Goal: Communication & Community: Answer question/provide support

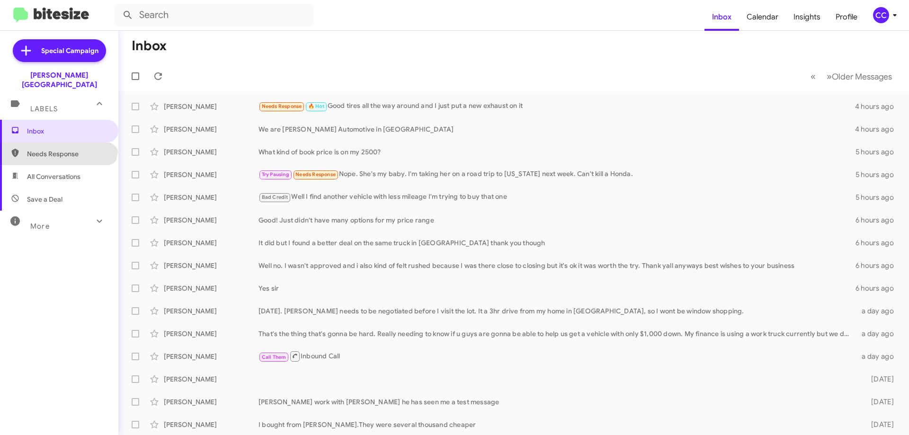
click at [57, 142] on span "Needs Response" at bounding box center [59, 153] width 118 height 23
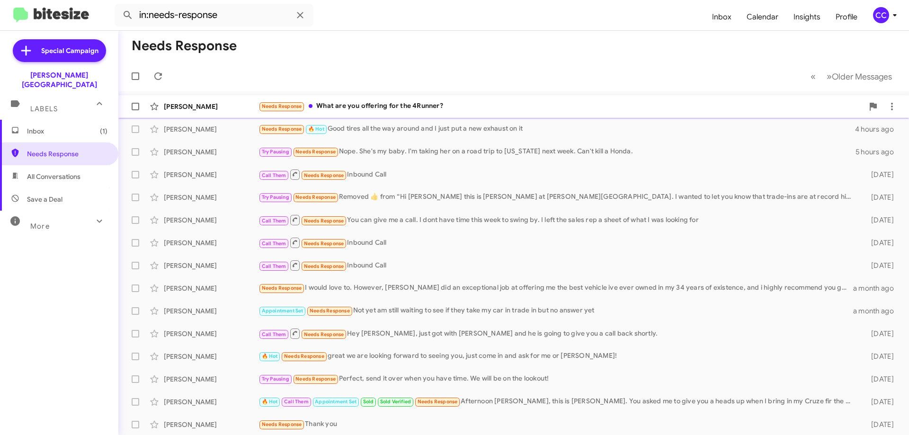
click at [198, 106] on div "[PERSON_NAME]" at bounding box center [211, 106] width 95 height 9
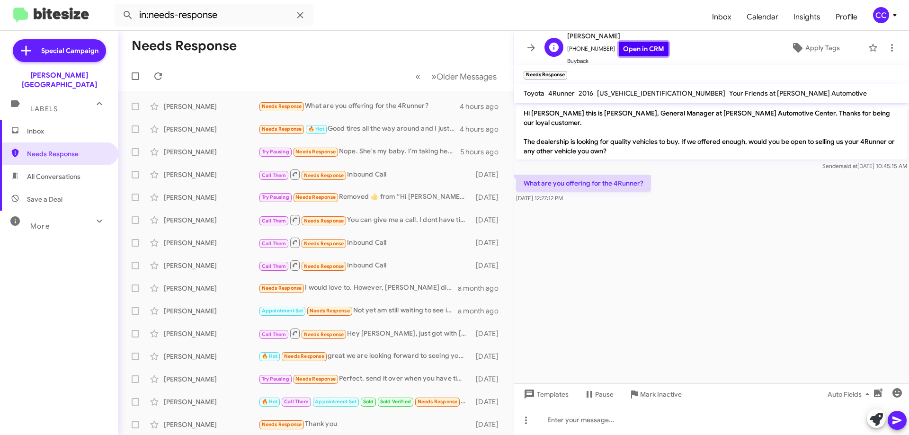
click at [638, 45] on link "Open in CRM" at bounding box center [644, 49] width 50 height 15
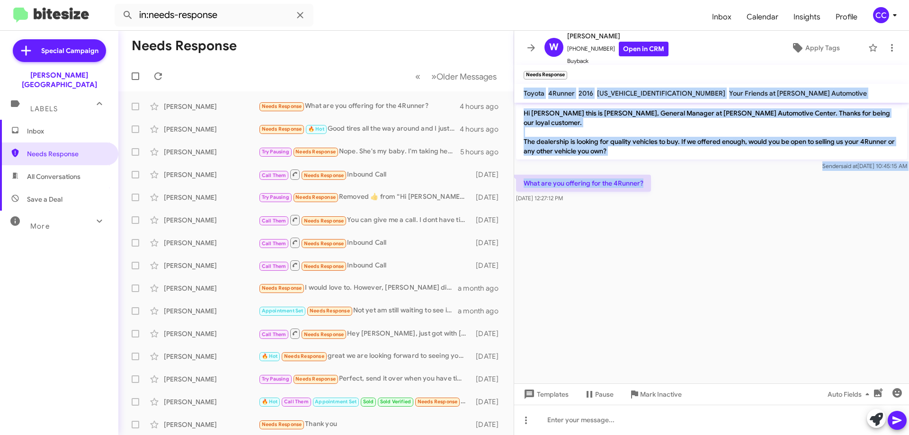
drag, startPoint x: 648, startPoint y: 176, endPoint x: 521, endPoint y: 97, distance: 149.5
click at [521, 97] on div "[PERSON_NAME] [PHONE_NUMBER] Open in CRM Buyback Apply Tags Needs Response × To…" at bounding box center [711, 233] width 395 height 404
copy div "Toyota 4Runner 2016 [US_VEHICLE_IDENTIFICATION_NUMBER] Your Friends at [PERSON_…"
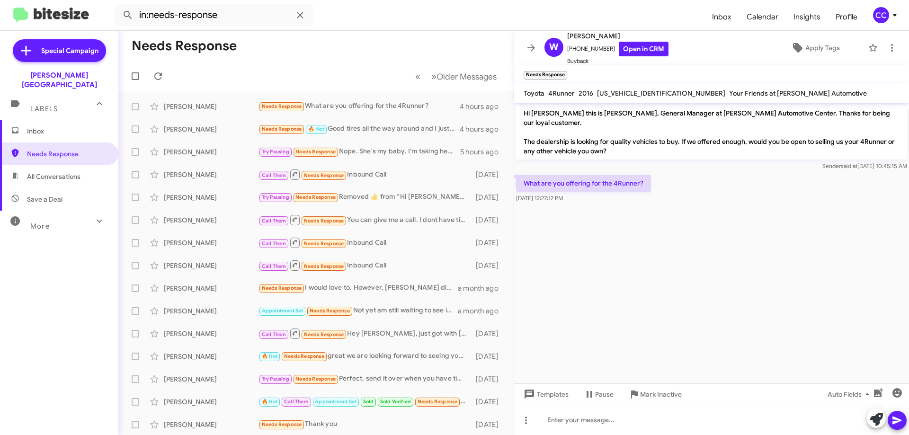
click at [705, 271] on cdk-virtual-scroll-viewport "Hi [PERSON_NAME] this is [PERSON_NAME], General Manager at [PERSON_NAME] Automo…" at bounding box center [711, 243] width 395 height 281
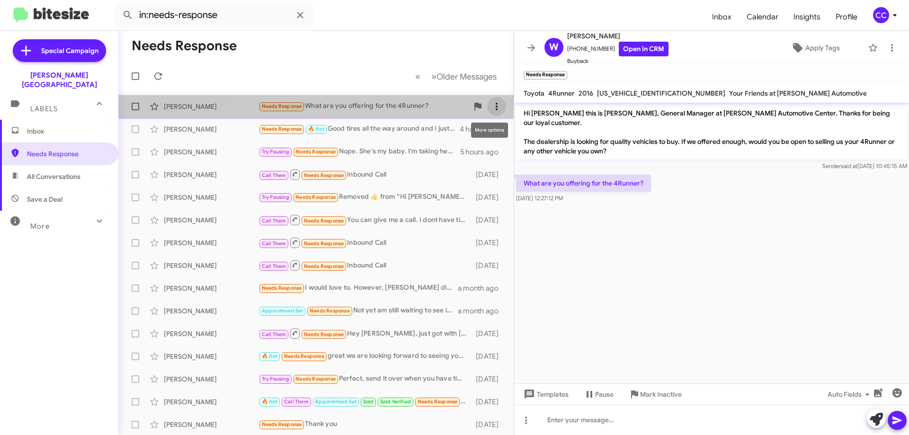
click at [491, 107] on icon at bounding box center [496, 106] width 11 height 11
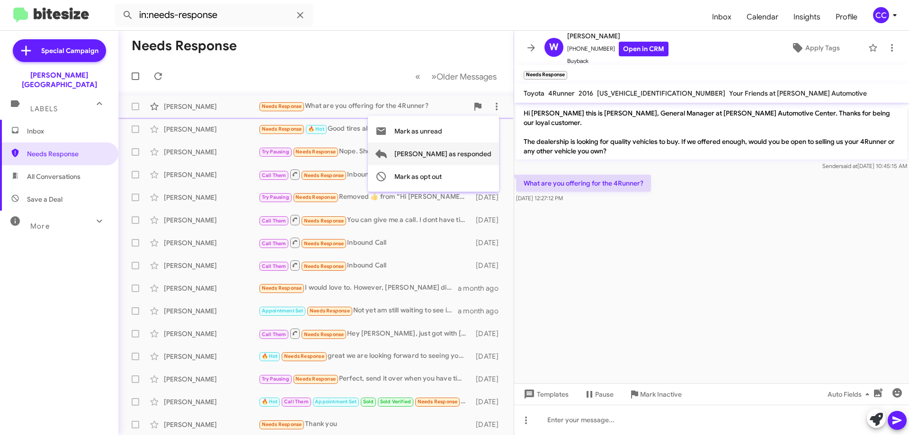
click at [477, 155] on span "[PERSON_NAME] as responded" at bounding box center [442, 153] width 97 height 23
click at [59, 172] on span "All Conversations" at bounding box center [53, 176] width 53 height 9
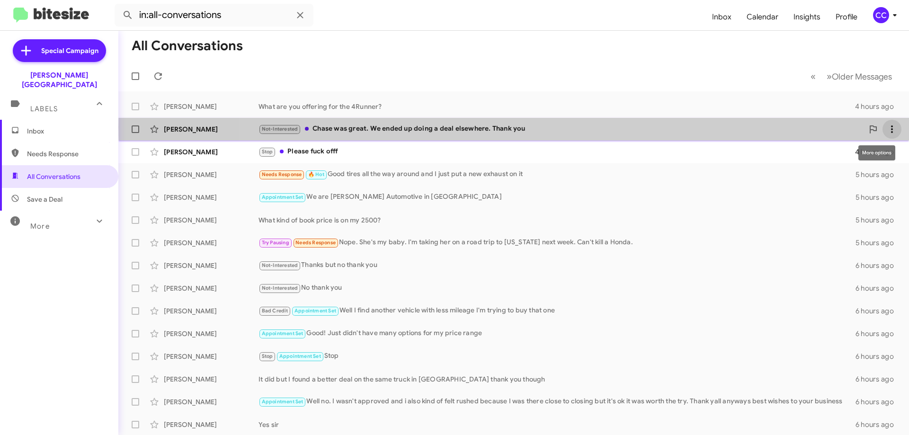
click at [887, 127] on icon at bounding box center [891, 129] width 11 height 11
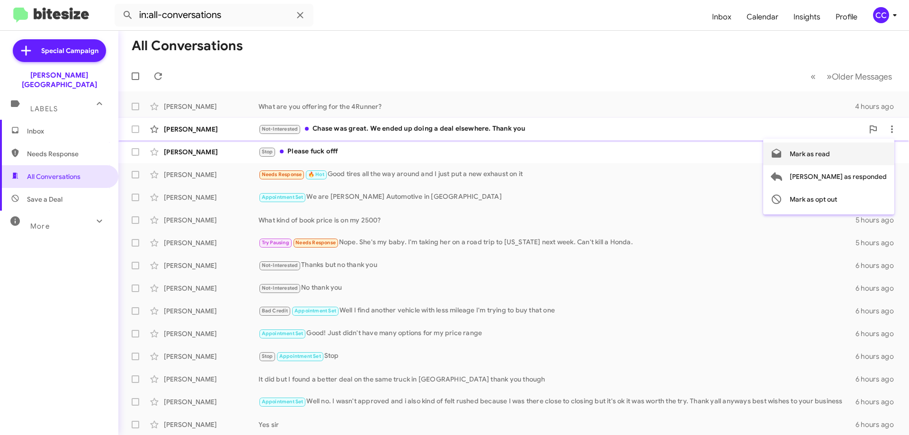
click at [830, 151] on span "Mark as read" at bounding box center [809, 153] width 40 height 23
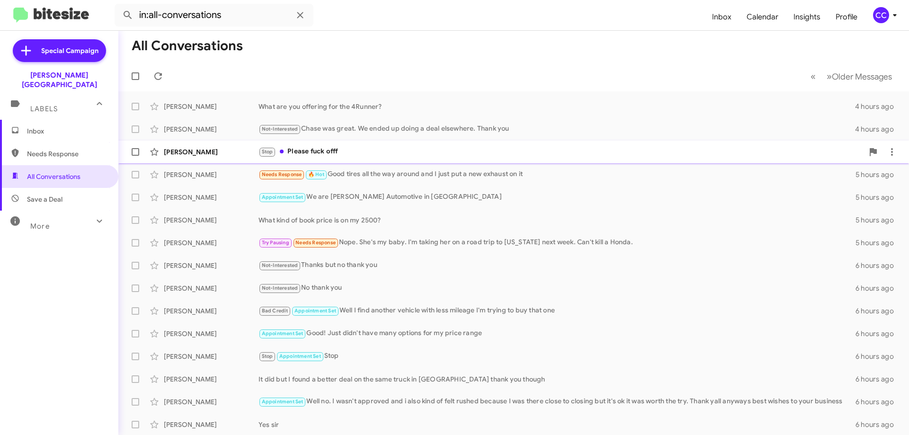
click at [189, 151] on div "[PERSON_NAME]" at bounding box center [211, 151] width 95 height 9
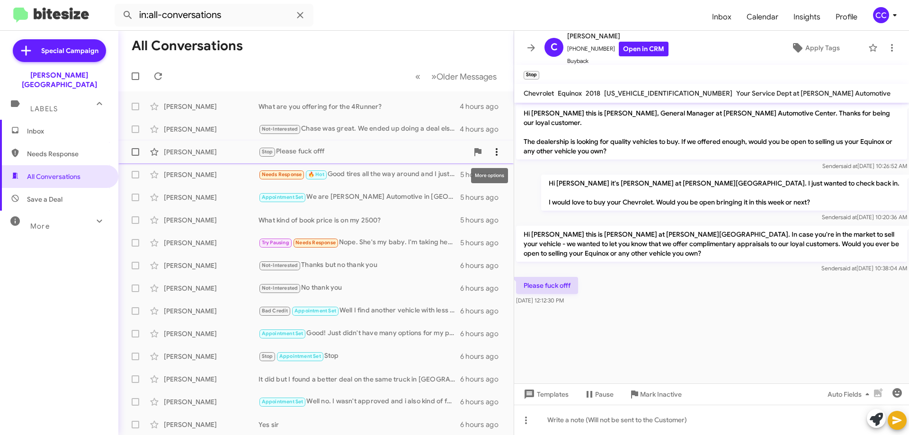
click at [491, 148] on icon at bounding box center [496, 151] width 11 height 11
click at [794, 286] on div at bounding box center [454, 217] width 909 height 435
click at [886, 50] on icon at bounding box center [891, 47] width 11 height 11
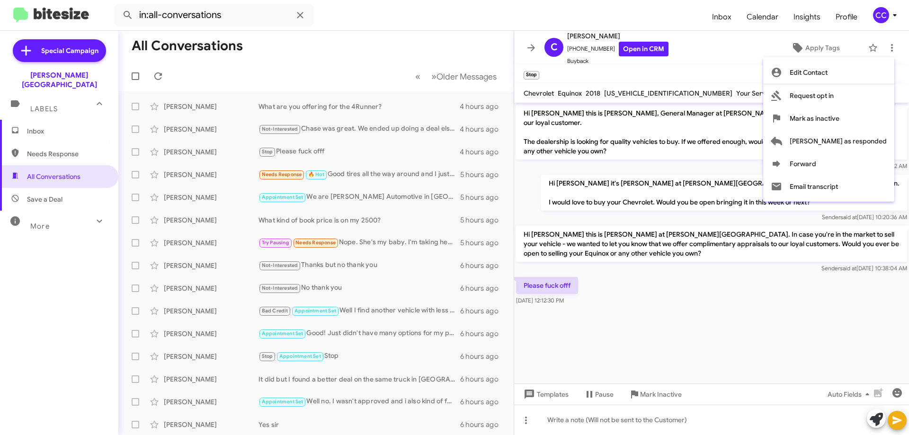
click at [478, 152] on div at bounding box center [454, 217] width 909 height 435
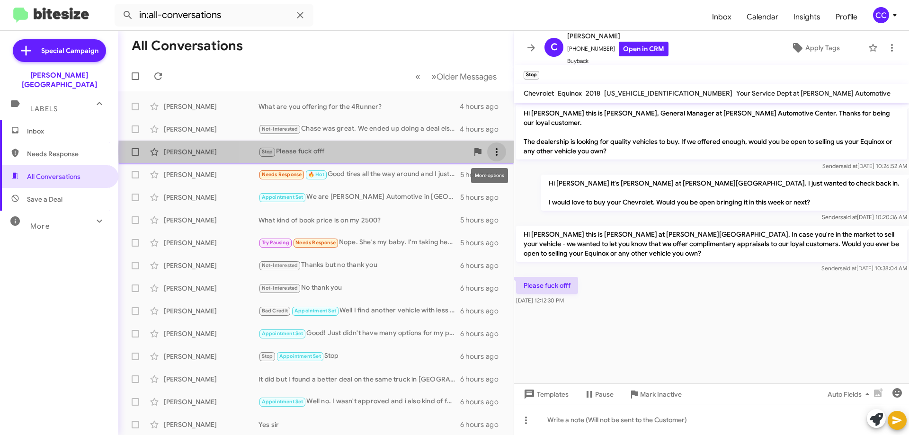
click at [496, 151] on icon at bounding box center [497, 152] width 2 height 8
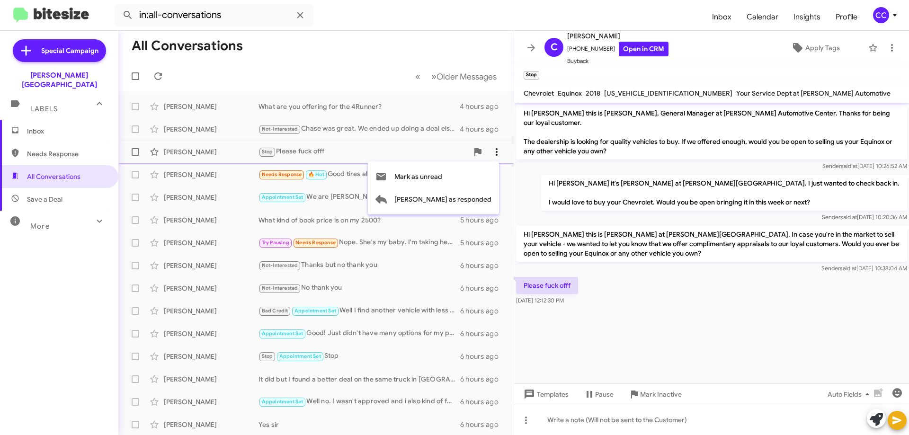
click at [489, 151] on div at bounding box center [454, 217] width 909 height 435
click at [474, 152] on icon at bounding box center [477, 152] width 7 height 8
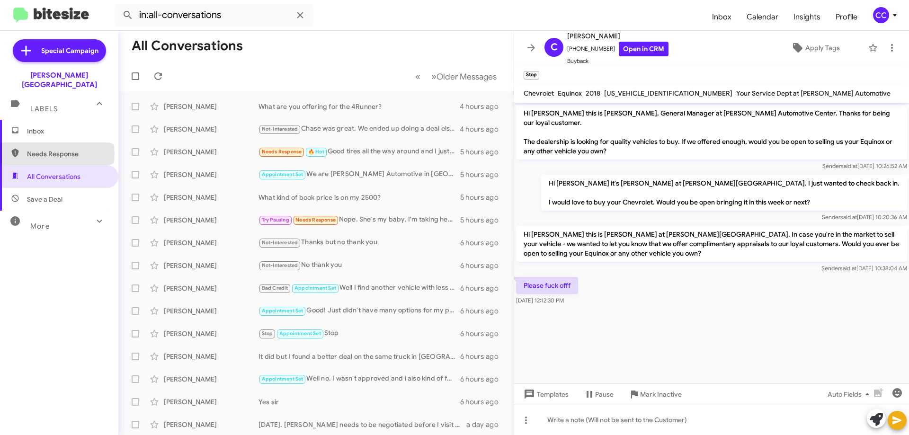
click at [57, 149] on span "Needs Response" at bounding box center [67, 153] width 80 height 9
type input "in:needs-response"
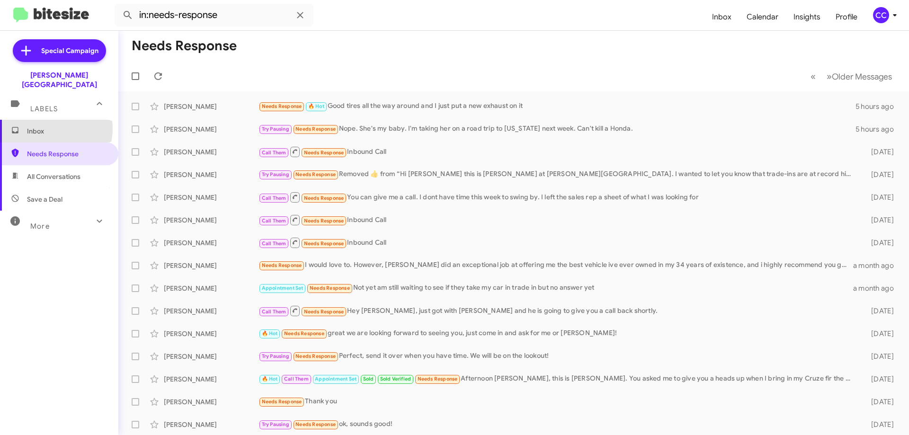
click at [49, 126] on span "Inbox" at bounding box center [67, 130] width 80 height 9
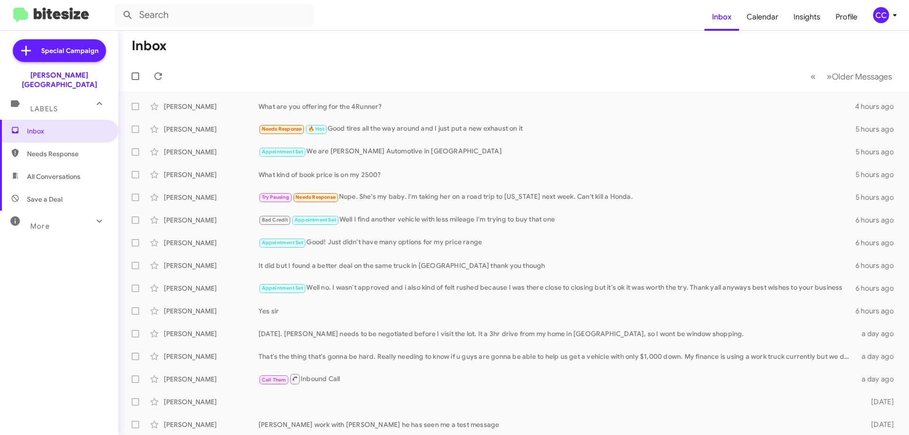
click at [41, 172] on span "All Conversations" at bounding box center [53, 176] width 53 height 9
type input "in:all-conversations"
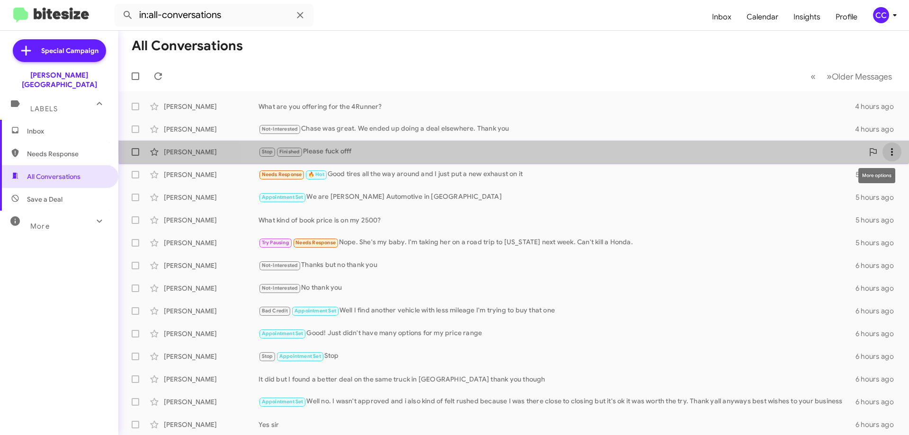
click at [891, 149] on icon at bounding box center [892, 152] width 2 height 8
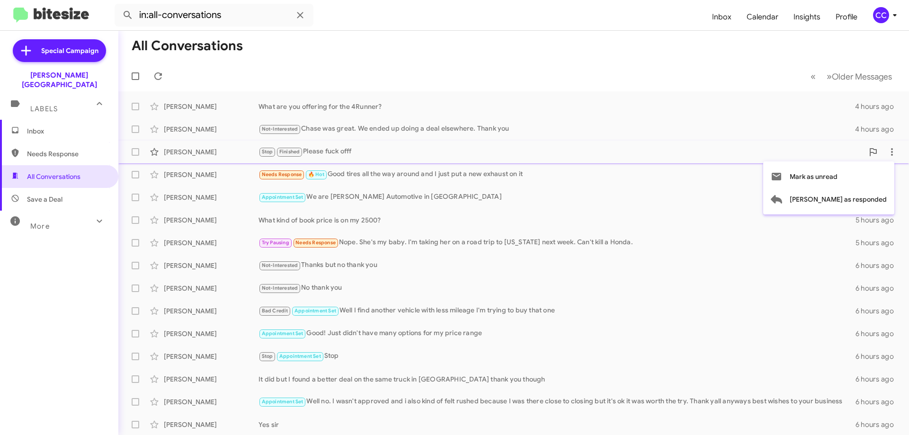
click at [136, 153] on div at bounding box center [454, 217] width 909 height 435
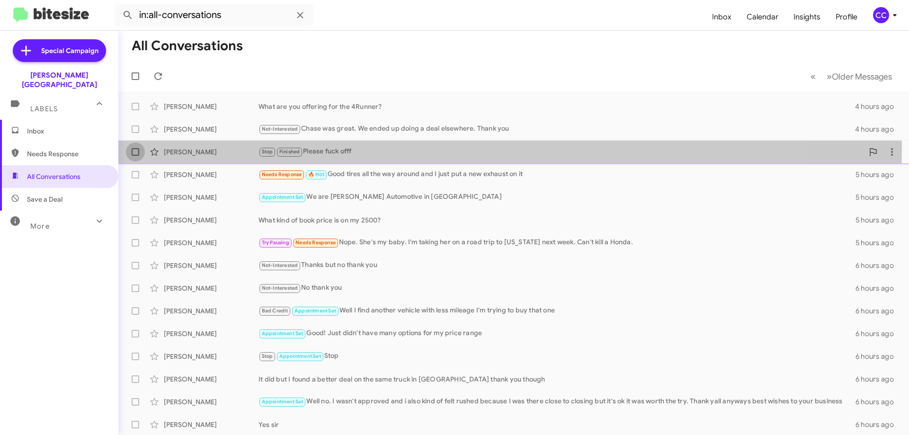
click at [133, 151] on span at bounding box center [136, 152] width 8 height 8
click at [135, 156] on input "checkbox" at bounding box center [135, 156] width 0 height 0
checkbox input "true"
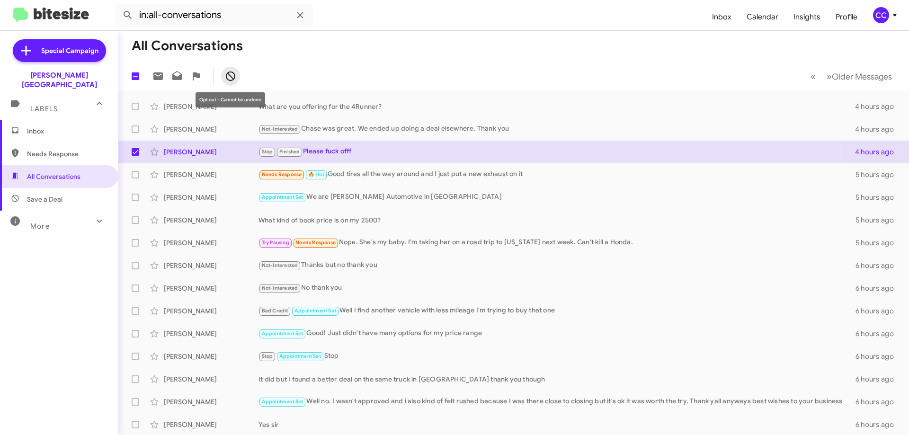
click at [231, 75] on icon at bounding box center [230, 76] width 11 height 11
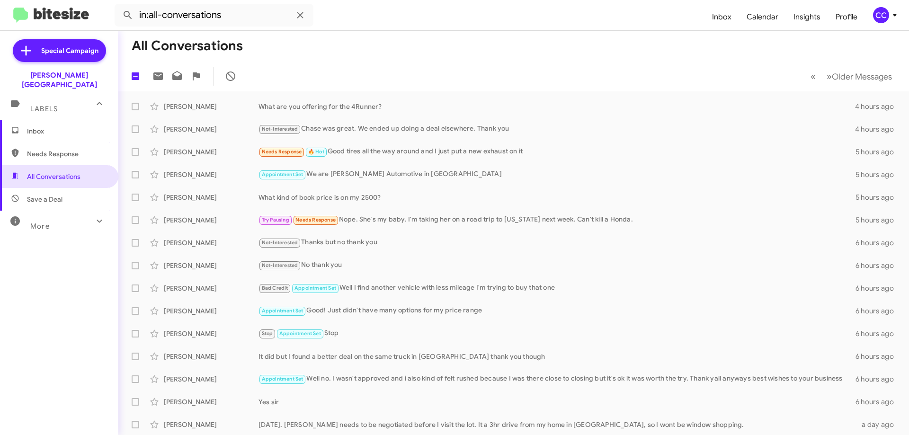
click at [55, 195] on span "Save a Deal" at bounding box center [44, 199] width 35 height 9
type input "in:not-interested"
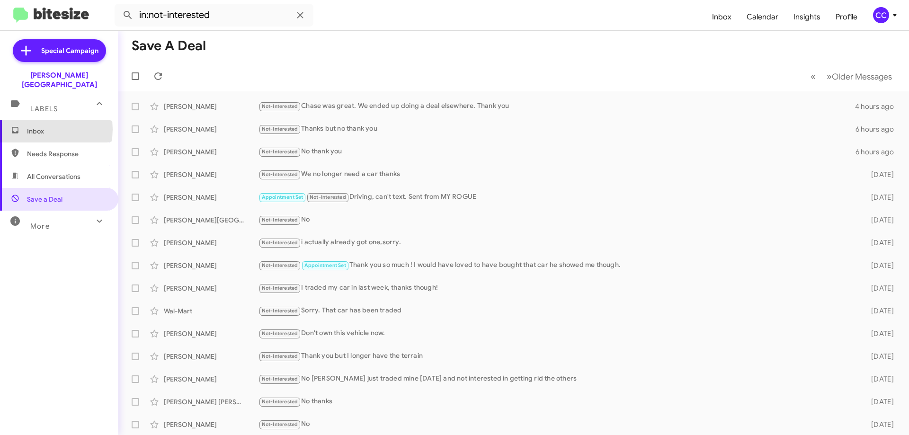
click at [42, 126] on span "Inbox" at bounding box center [67, 130] width 80 height 9
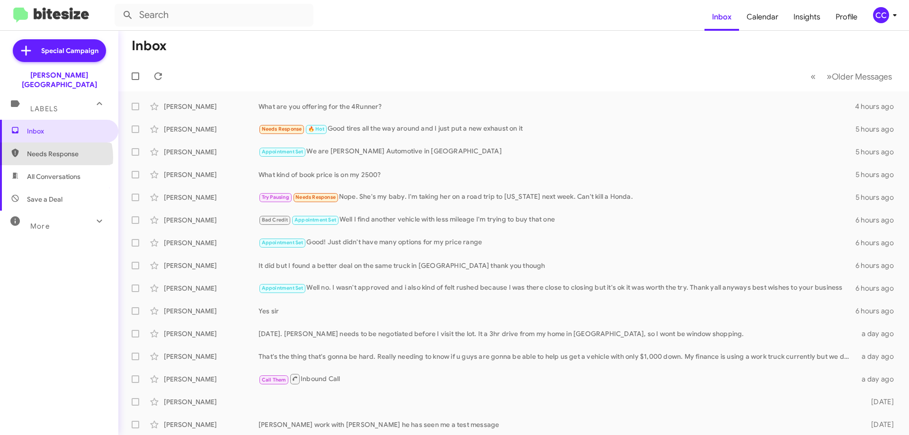
click at [52, 149] on span "Needs Response" at bounding box center [67, 153] width 80 height 9
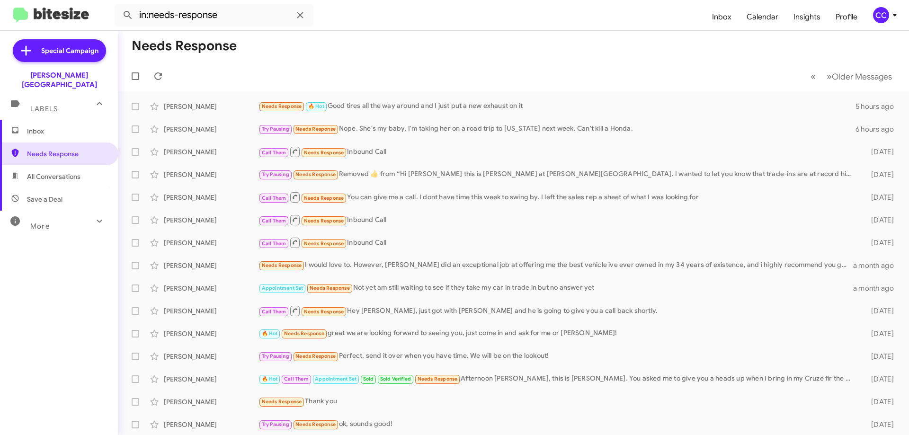
click at [66, 172] on span "All Conversations" at bounding box center [53, 176] width 53 height 9
type input "in:all-conversations"
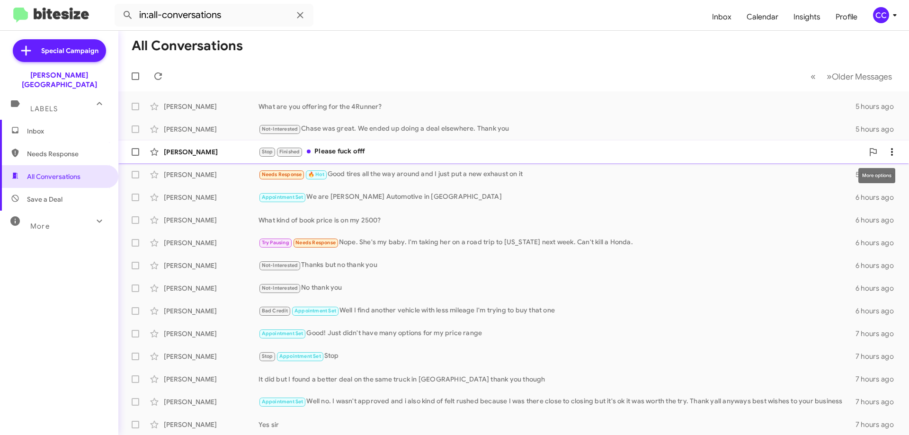
click at [886, 147] on icon at bounding box center [891, 151] width 11 height 11
click at [136, 150] on div at bounding box center [454, 217] width 909 height 435
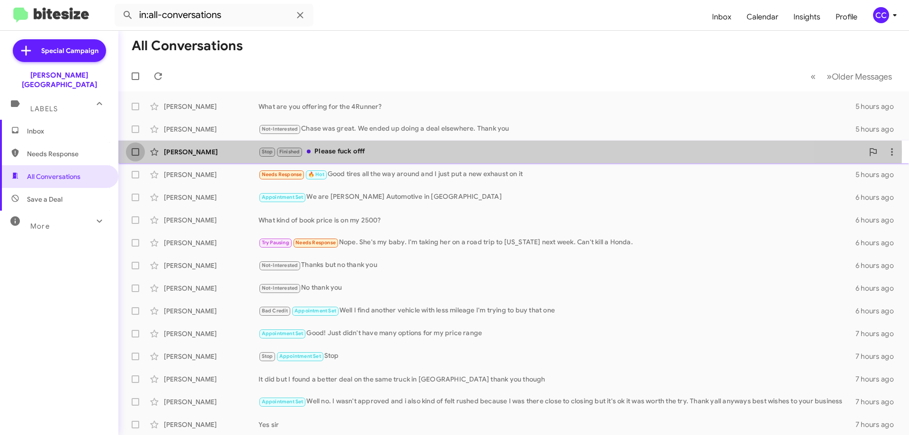
click at [136, 152] on span at bounding box center [136, 152] width 8 height 8
click at [135, 156] on input "checkbox" at bounding box center [135, 156] width 0 height 0
checkbox input "true"
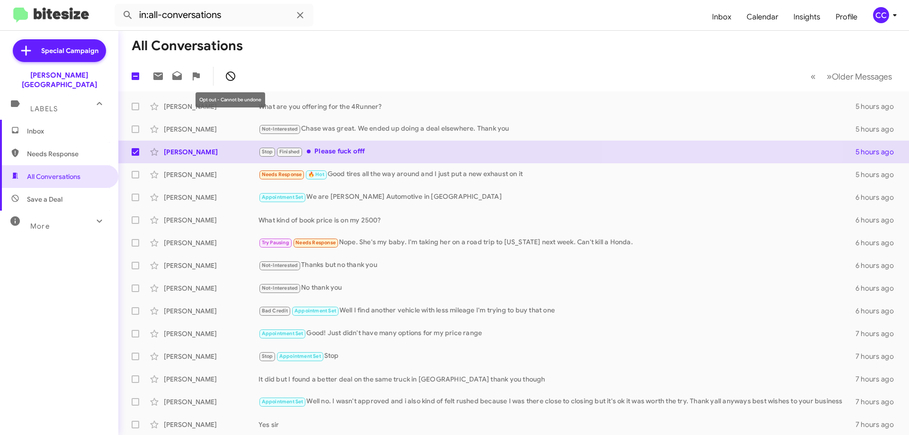
click at [231, 75] on icon at bounding box center [230, 76] width 11 height 11
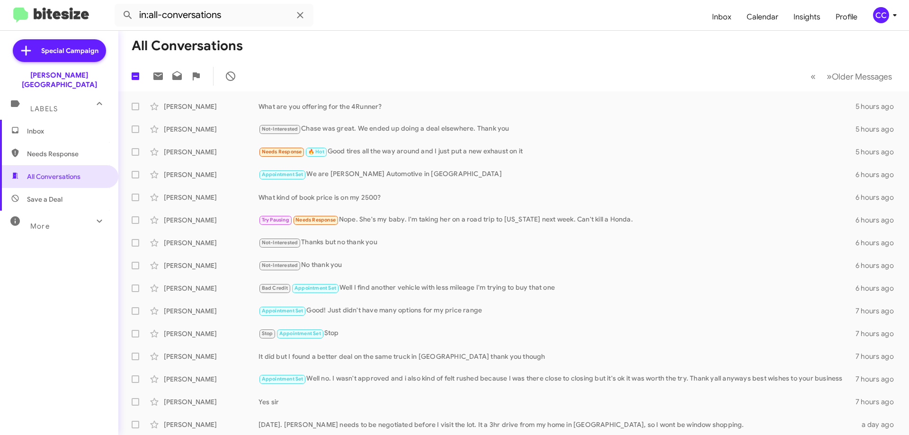
click at [31, 126] on span "Inbox" at bounding box center [67, 130] width 80 height 9
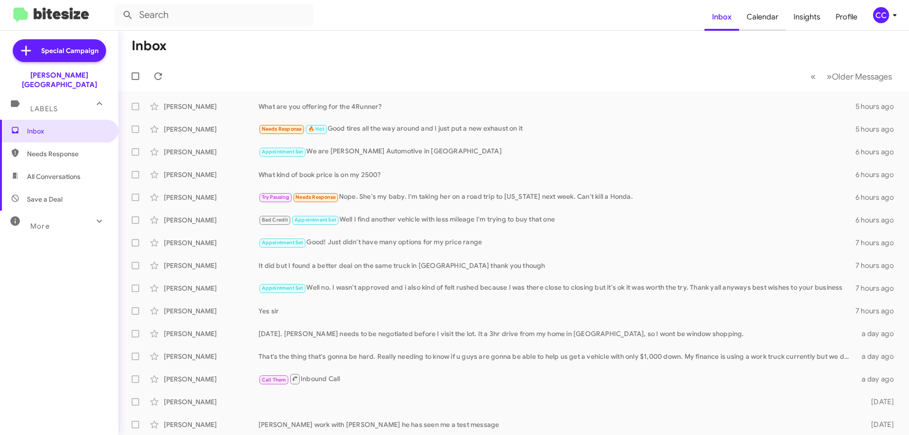
click at [764, 15] on span "Calendar" at bounding box center [762, 16] width 47 height 27
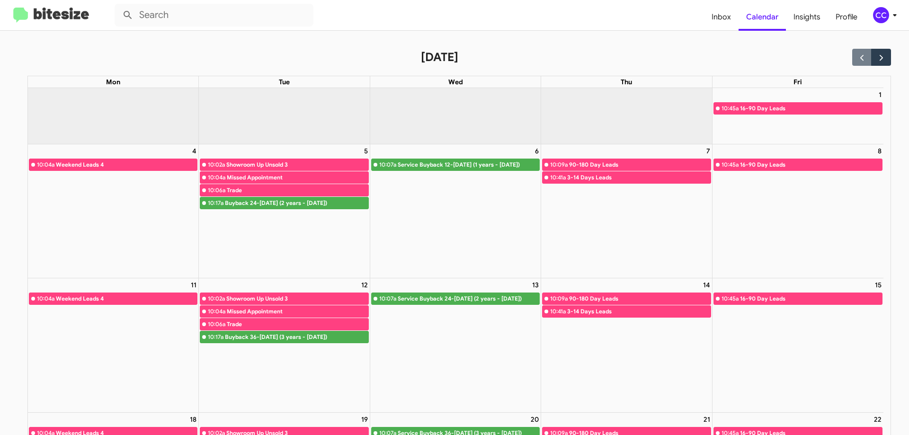
click at [44, 12] on img at bounding box center [51, 16] width 76 height 16
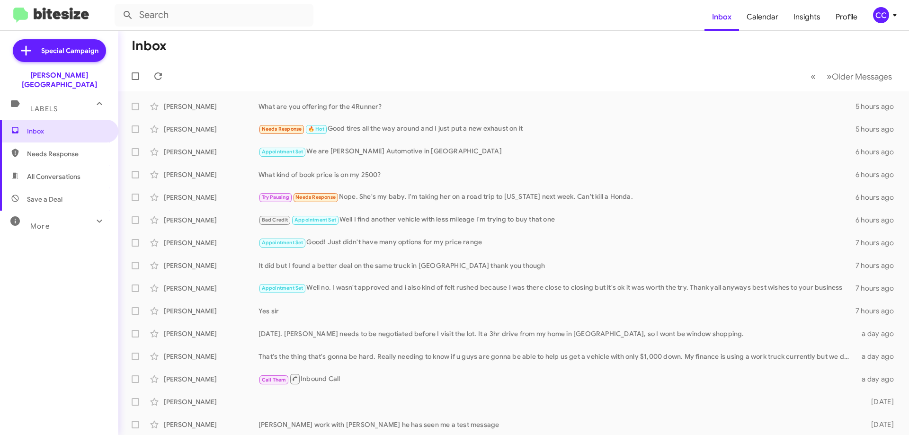
click at [64, 142] on span "Needs Response" at bounding box center [59, 153] width 118 height 23
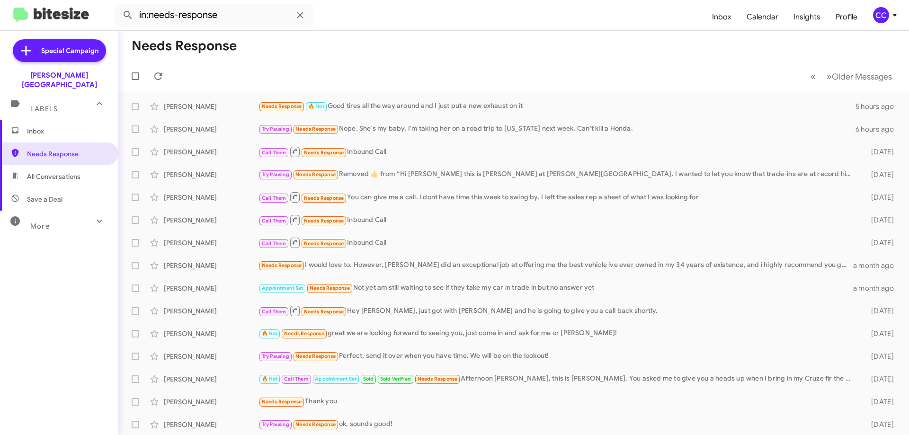
click at [82, 170] on span "All Conversations" at bounding box center [59, 176] width 118 height 23
type input "in:all-conversations"
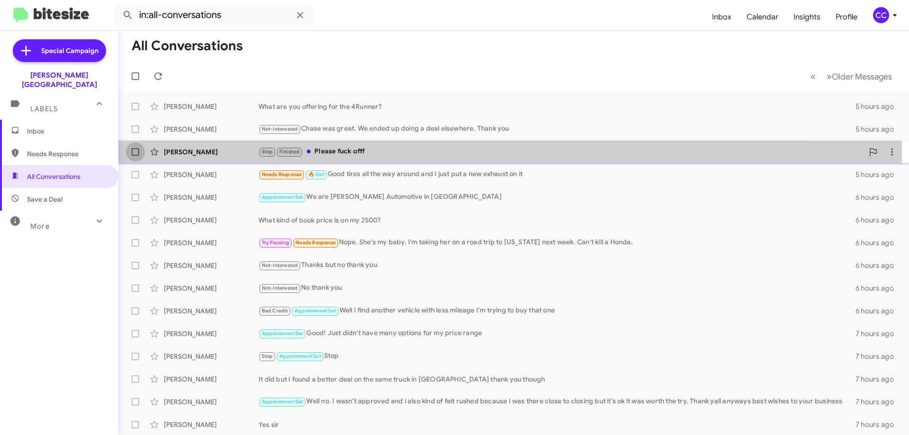
click at [134, 152] on span at bounding box center [136, 152] width 8 height 8
click at [135, 156] on input "checkbox" at bounding box center [135, 156] width 0 height 0
checkbox input "true"
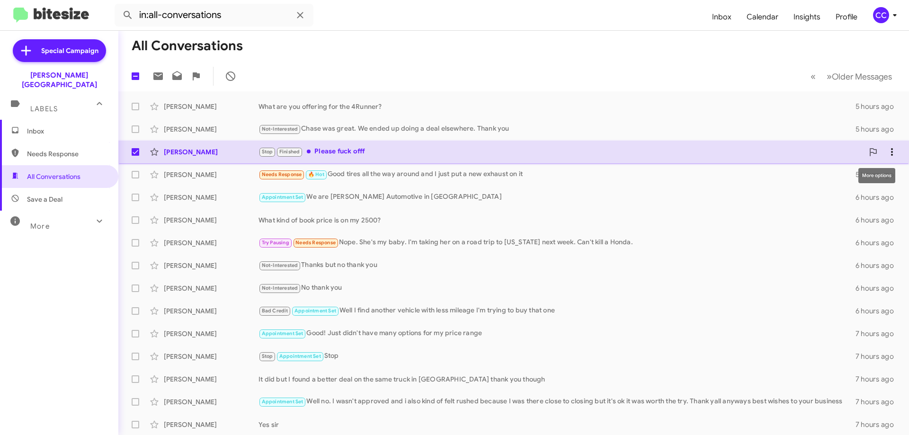
click at [886, 150] on icon at bounding box center [891, 151] width 11 height 11
click at [231, 76] on div at bounding box center [454, 217] width 909 height 435
click at [231, 72] on icon at bounding box center [230, 75] width 9 height 9
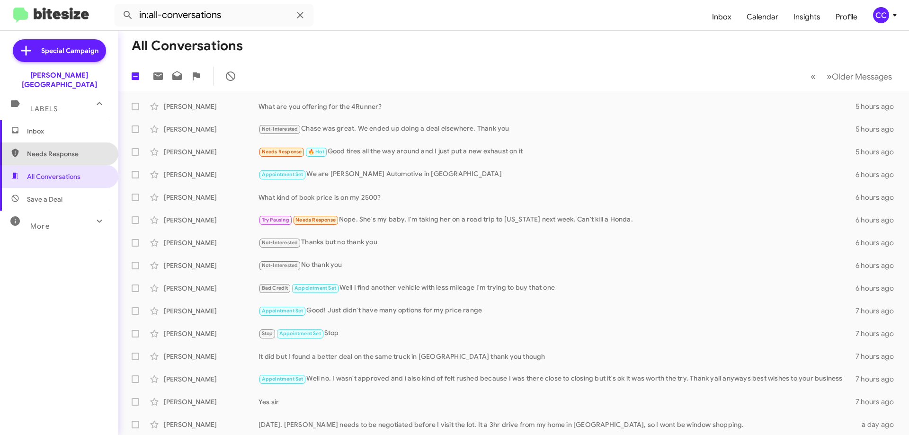
click at [64, 149] on span "Needs Response" at bounding box center [67, 153] width 80 height 9
type input "in:needs-response"
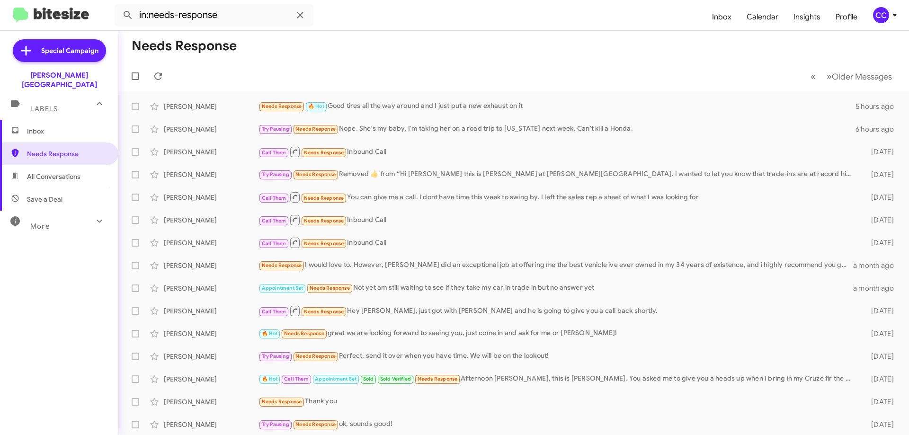
click at [34, 126] on span "Inbox" at bounding box center [67, 130] width 80 height 9
